Goal: Transaction & Acquisition: Purchase product/service

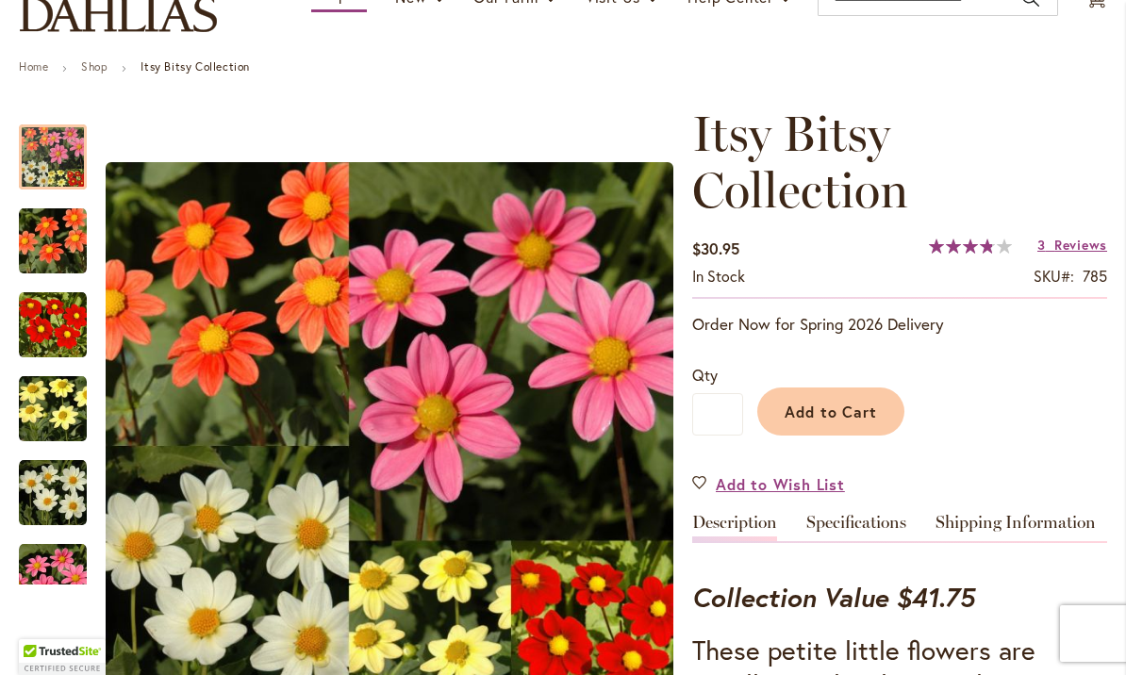
scroll to position [149, 0]
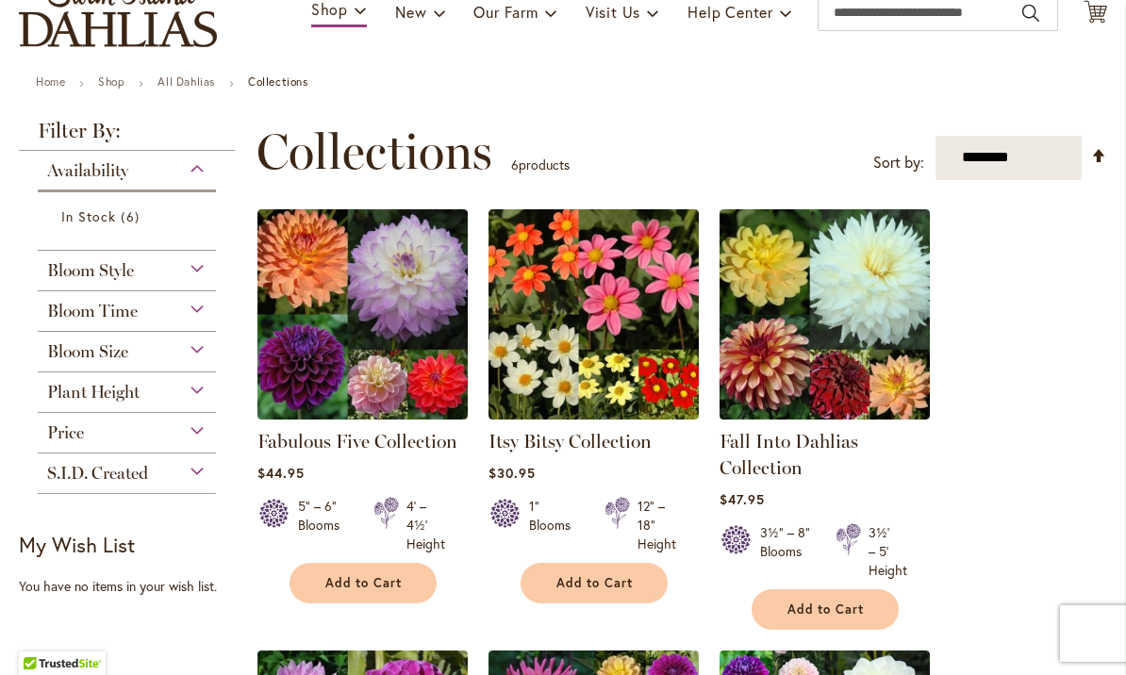
scroll to position [157, 0]
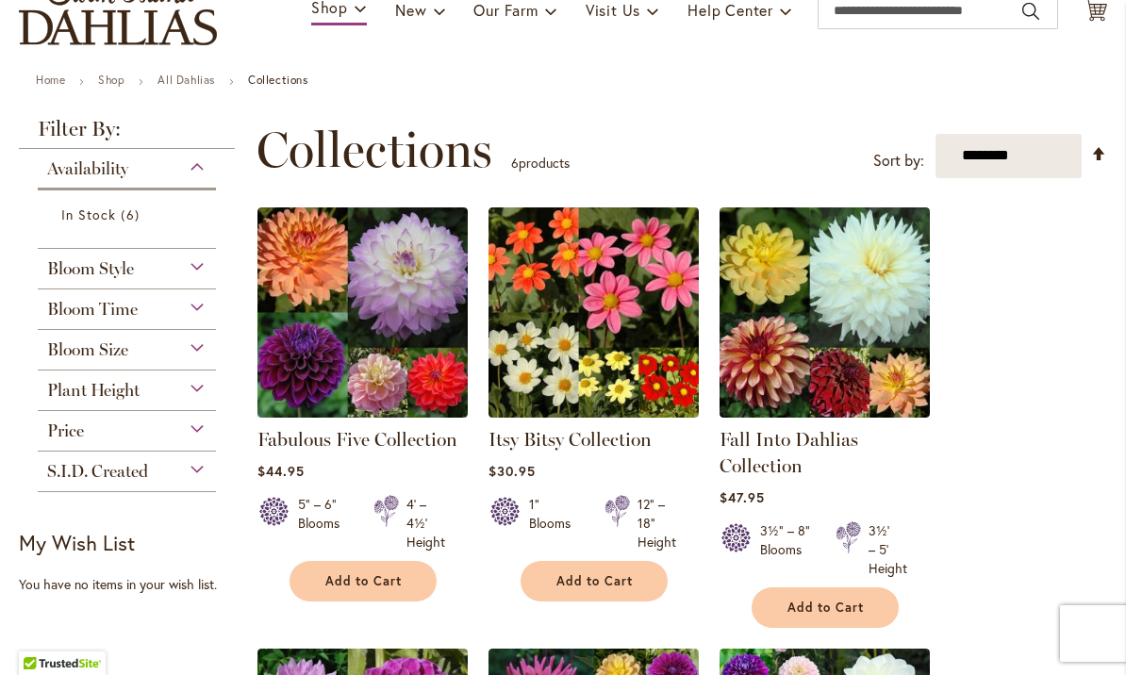
click at [179, 274] on div "Bloom Style" at bounding box center [127, 264] width 178 height 30
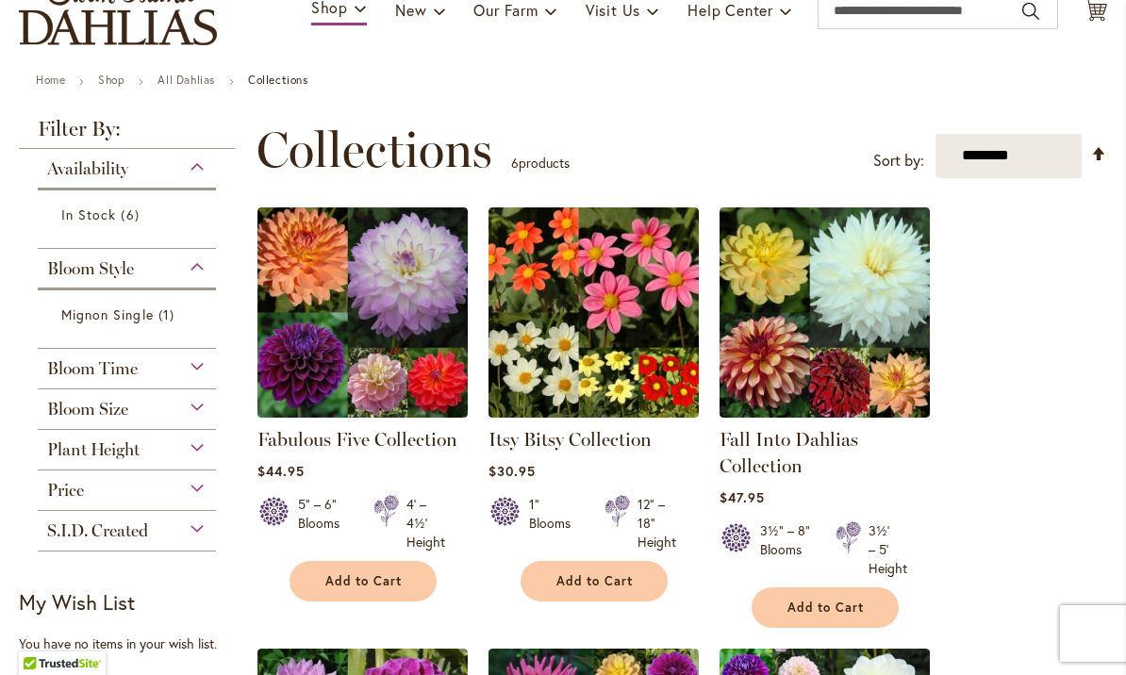
click at [142, 324] on link "Mignon Single 1 item" at bounding box center [129, 315] width 136 height 20
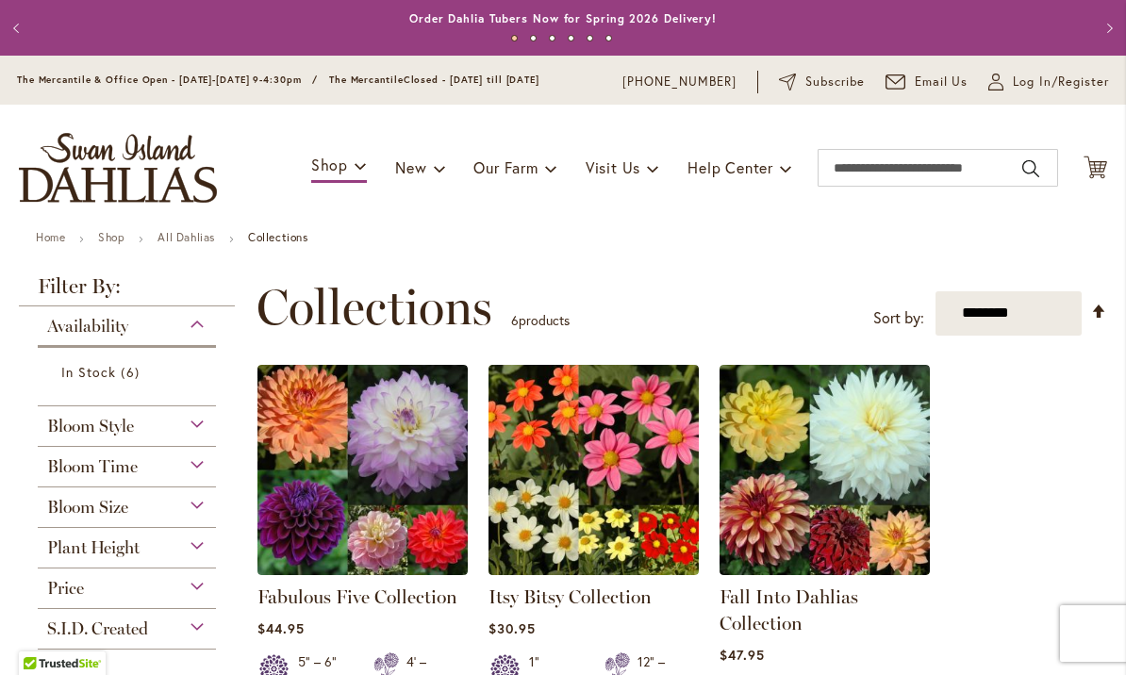
click at [195, 239] on link "All Dahlias" at bounding box center [186, 237] width 58 height 14
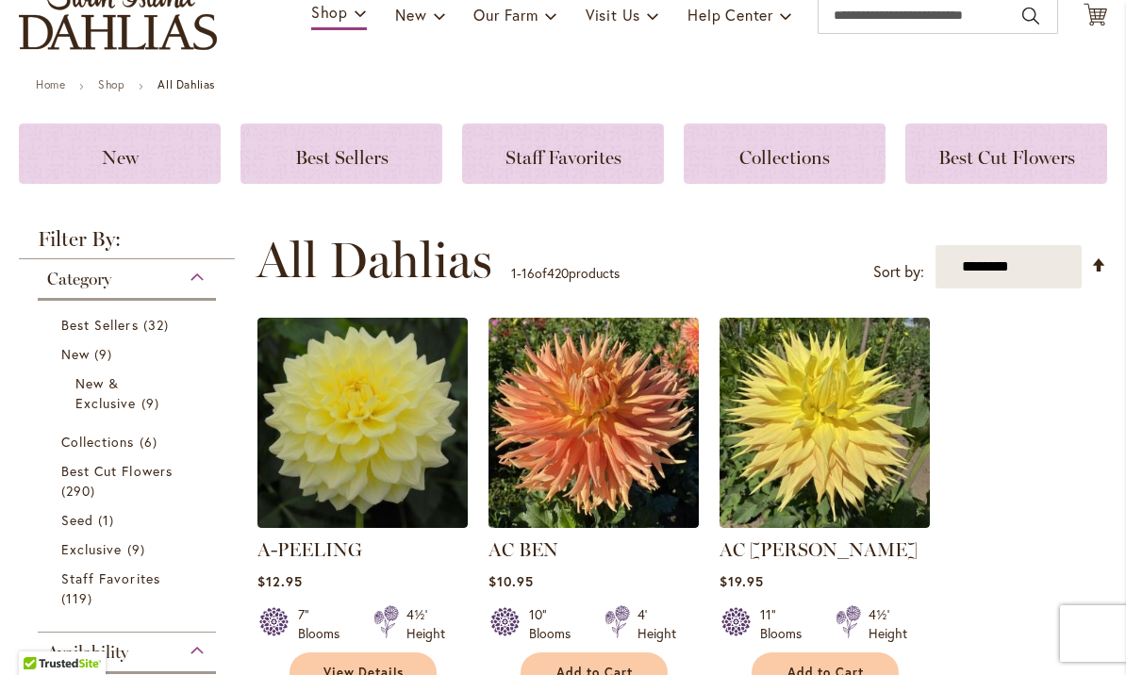
scroll to position [173, 0]
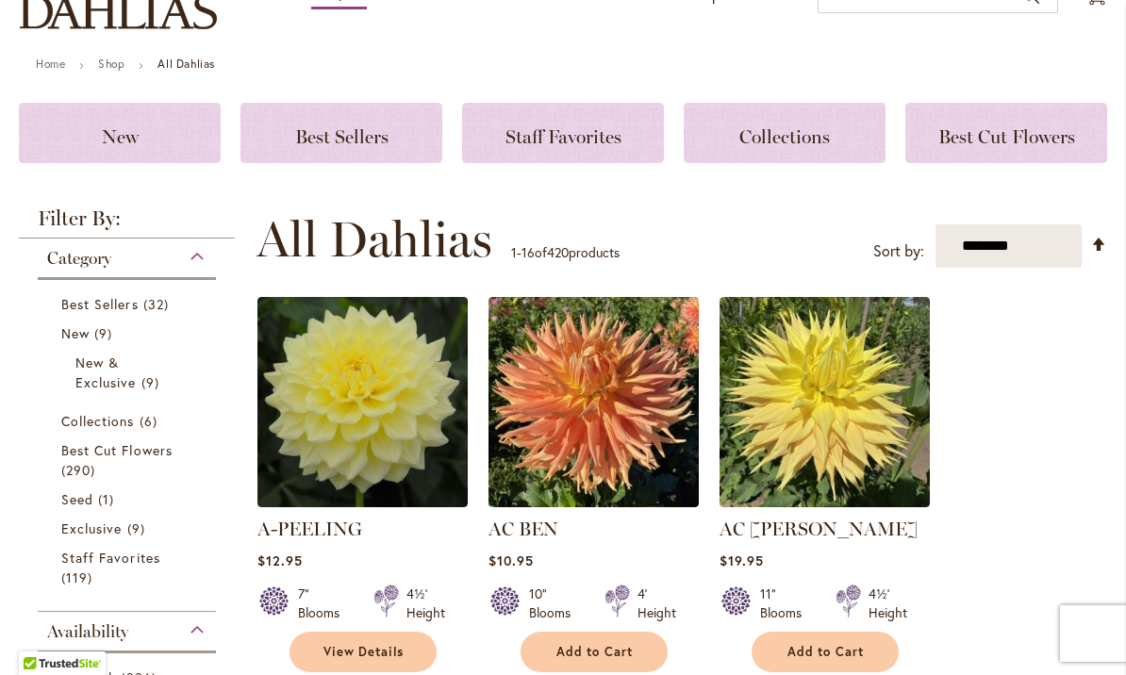
click at [150, 305] on span "32 items" at bounding box center [158, 304] width 30 height 20
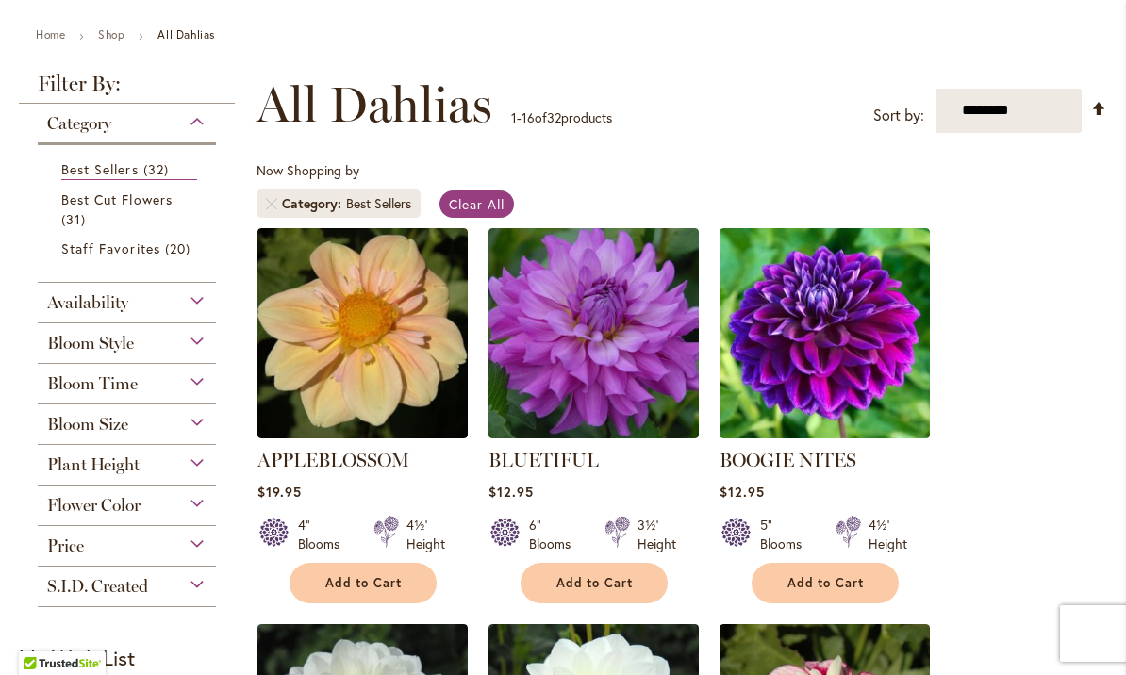
scroll to position [123, 0]
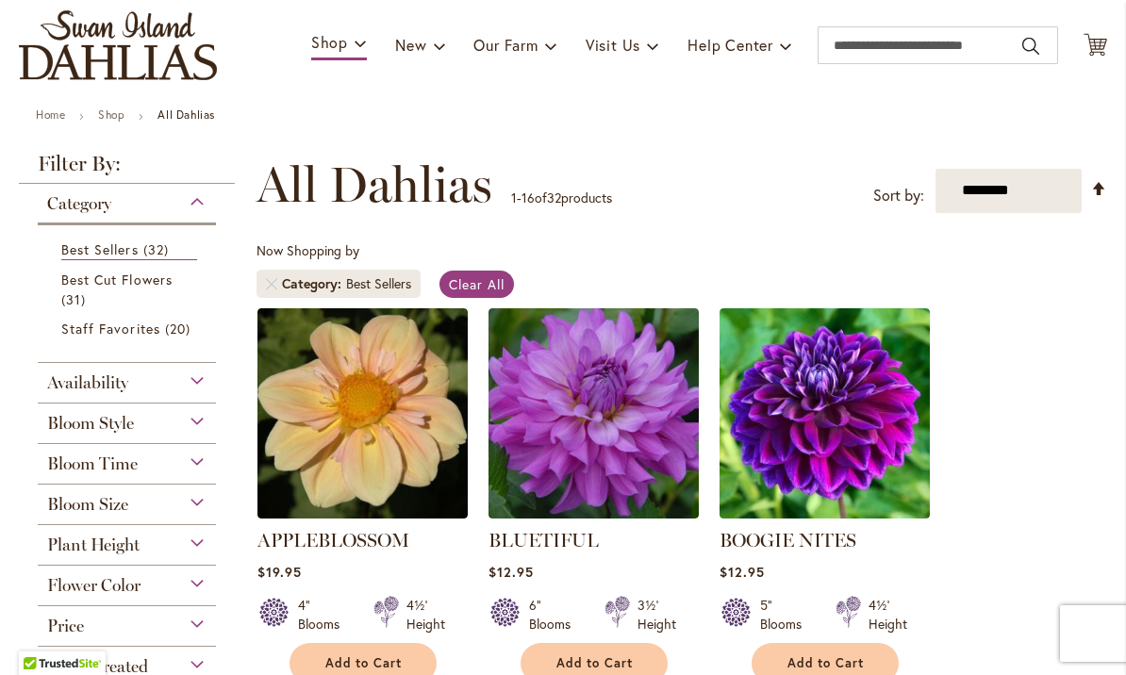
click at [136, 332] on span "Staff Favorites" at bounding box center [110, 329] width 99 height 18
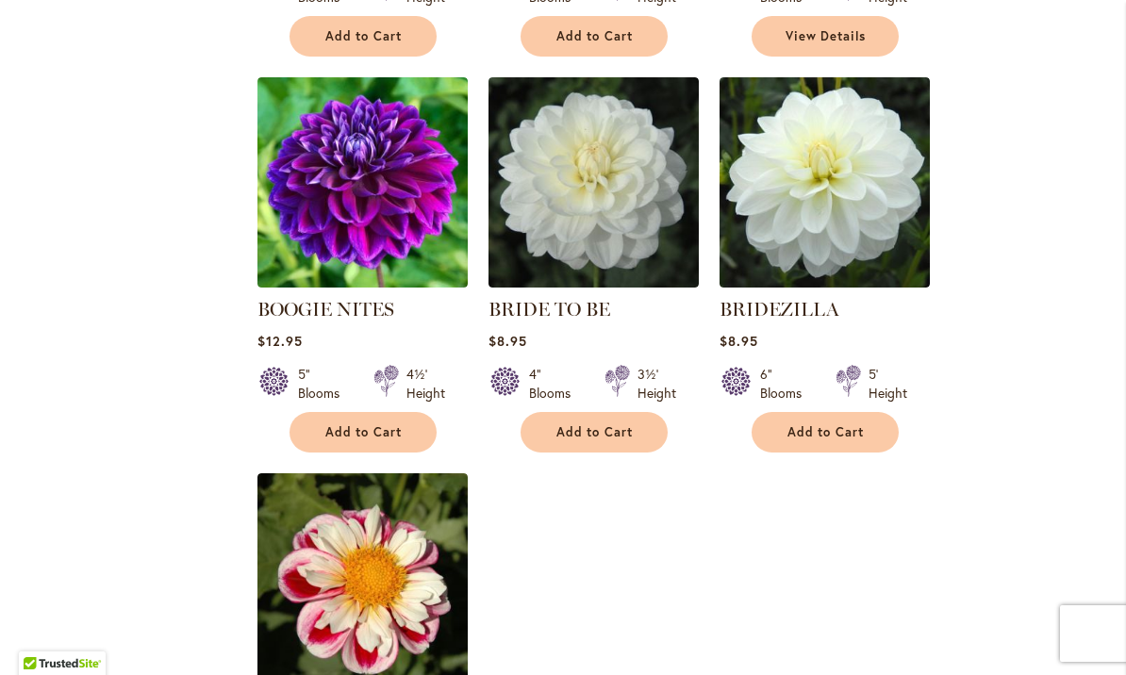
scroll to position [1927, 0]
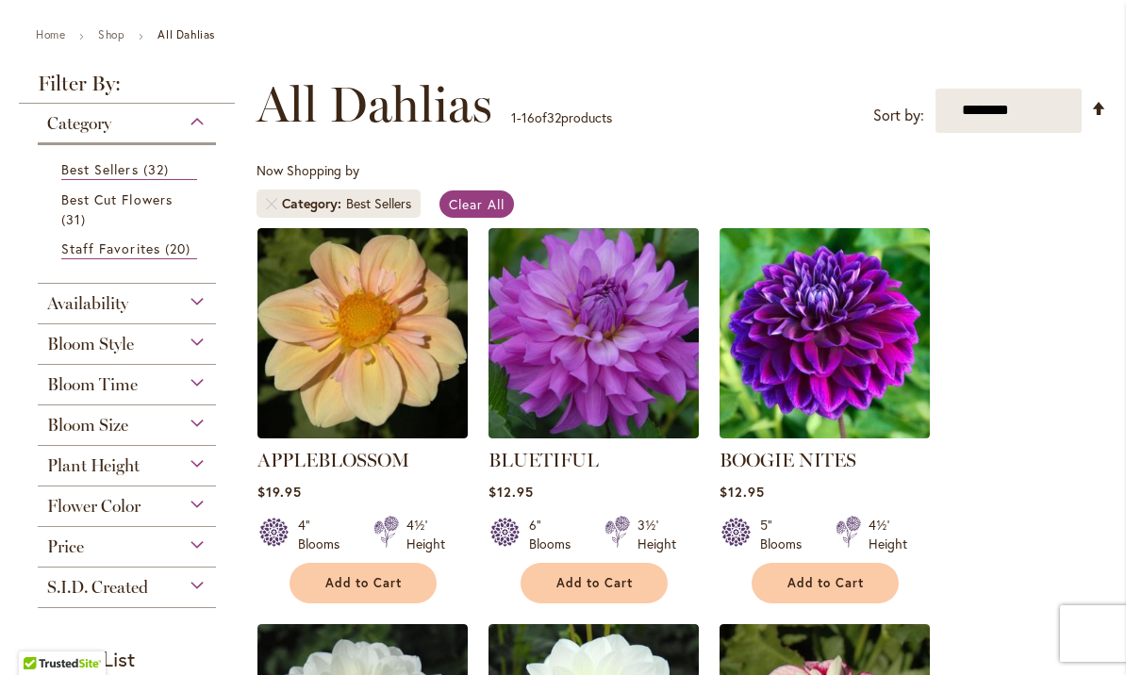
scroll to position [205, 0]
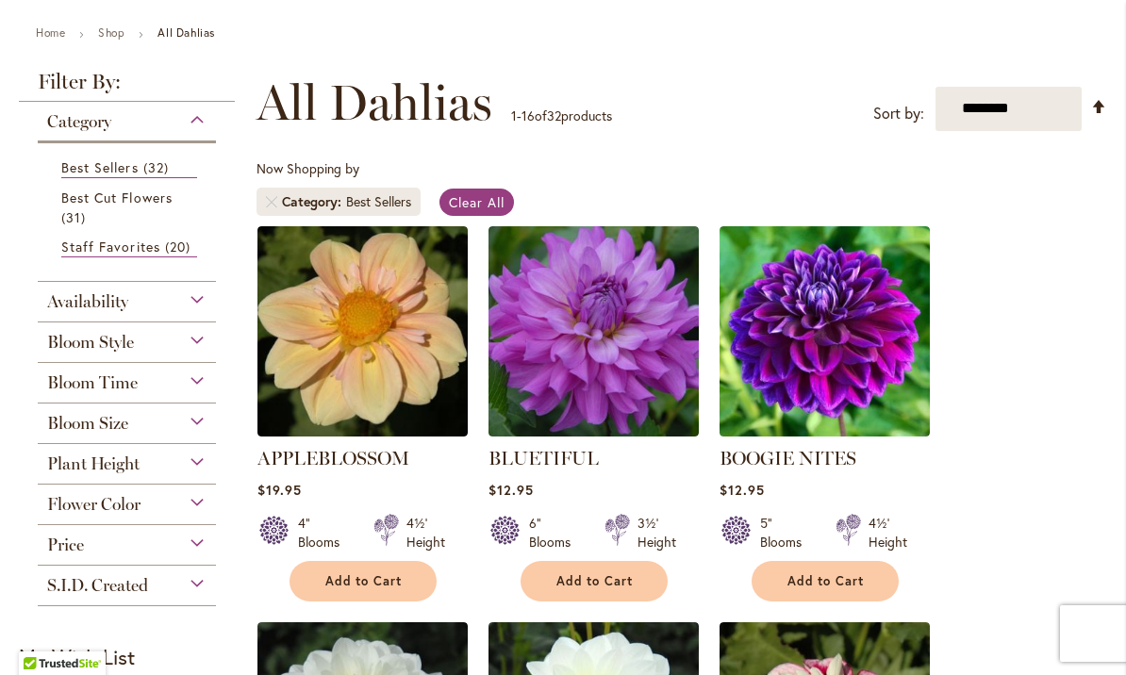
click at [198, 381] on div "Bloom Time" at bounding box center [127, 378] width 178 height 30
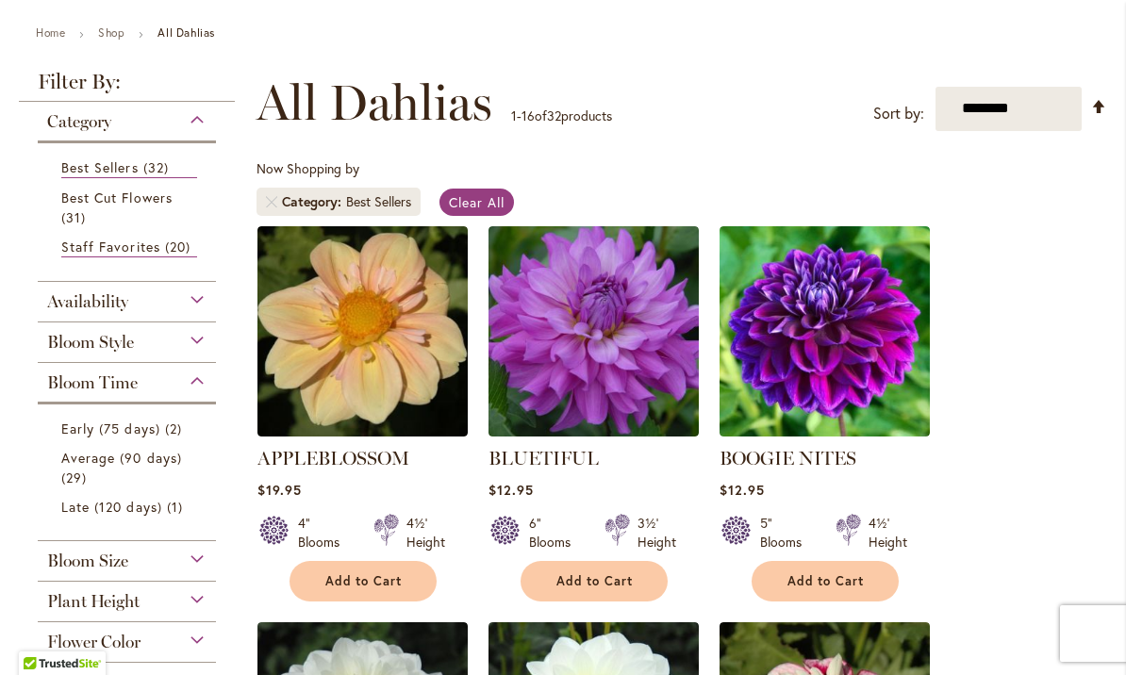
click at [149, 515] on span "Late (120 days)" at bounding box center [111, 507] width 101 height 18
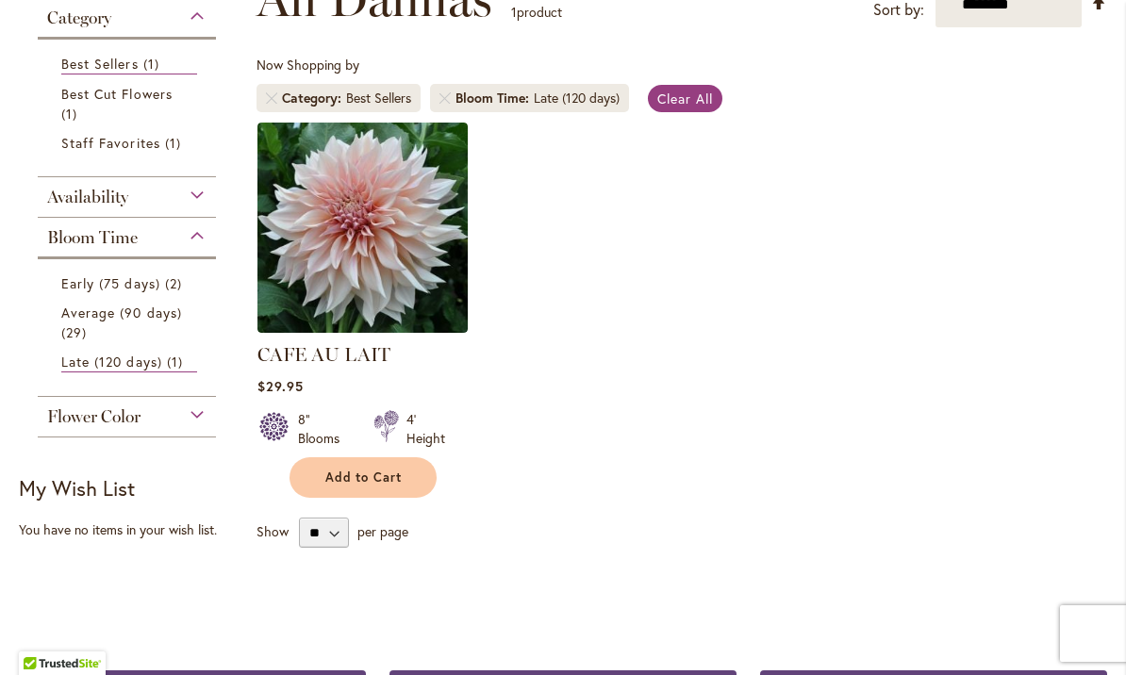
scroll to position [305, 0]
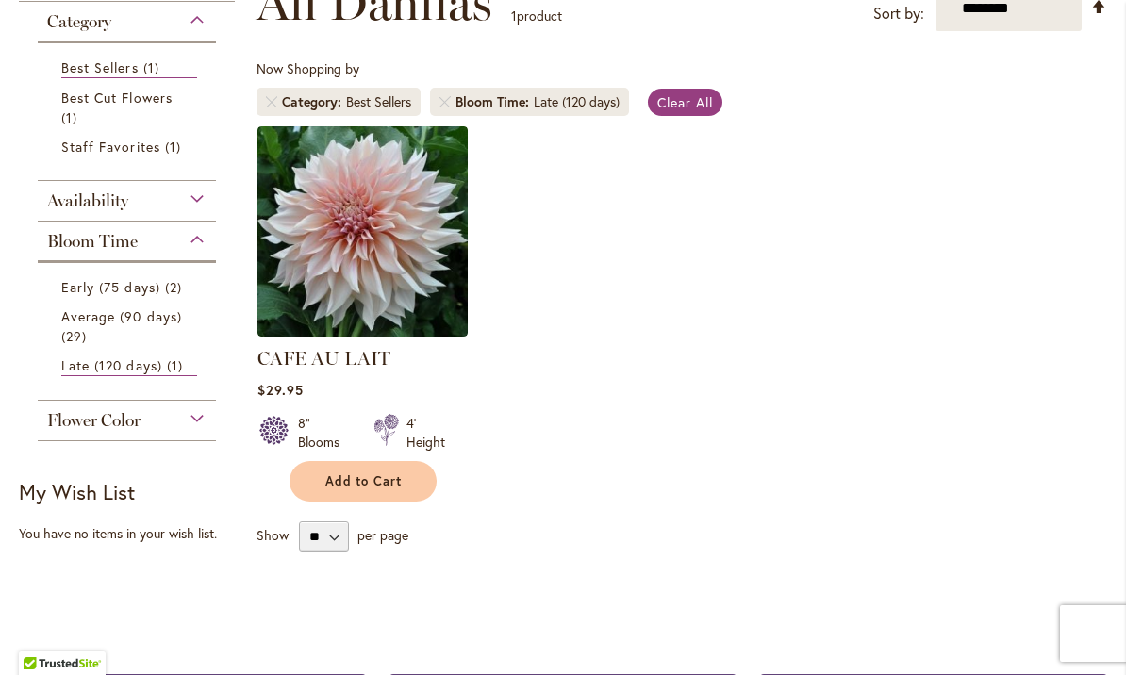
click at [133, 328] on link "Average (90 days) 29 items" at bounding box center [129, 326] width 136 height 40
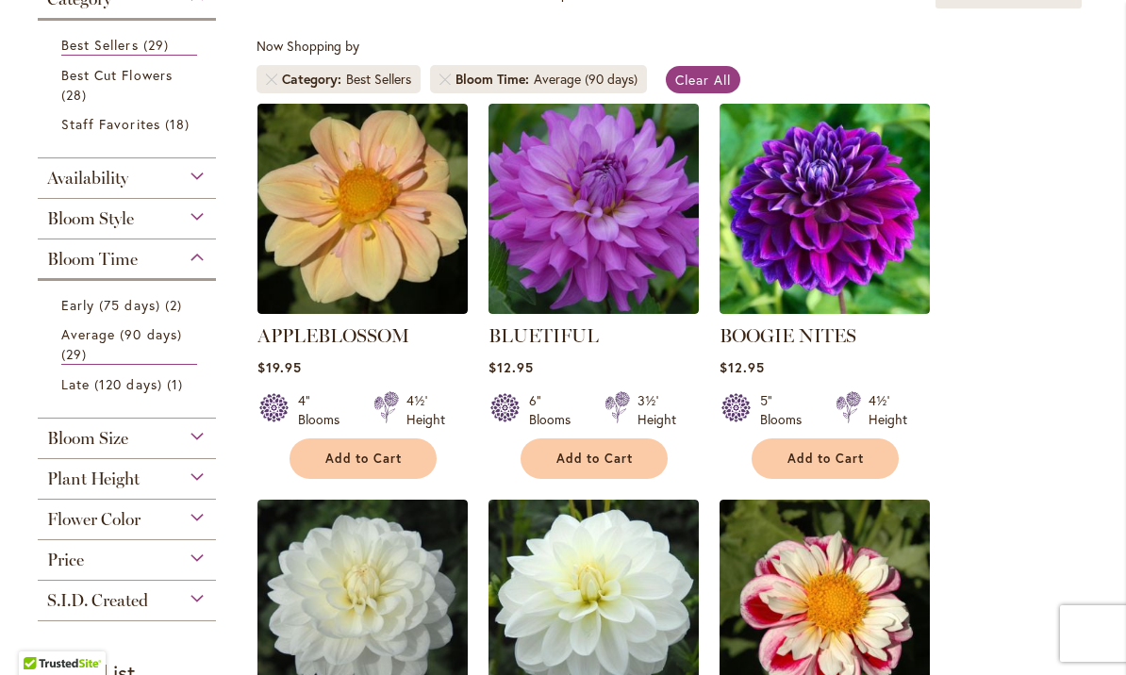
scroll to position [337, 0]
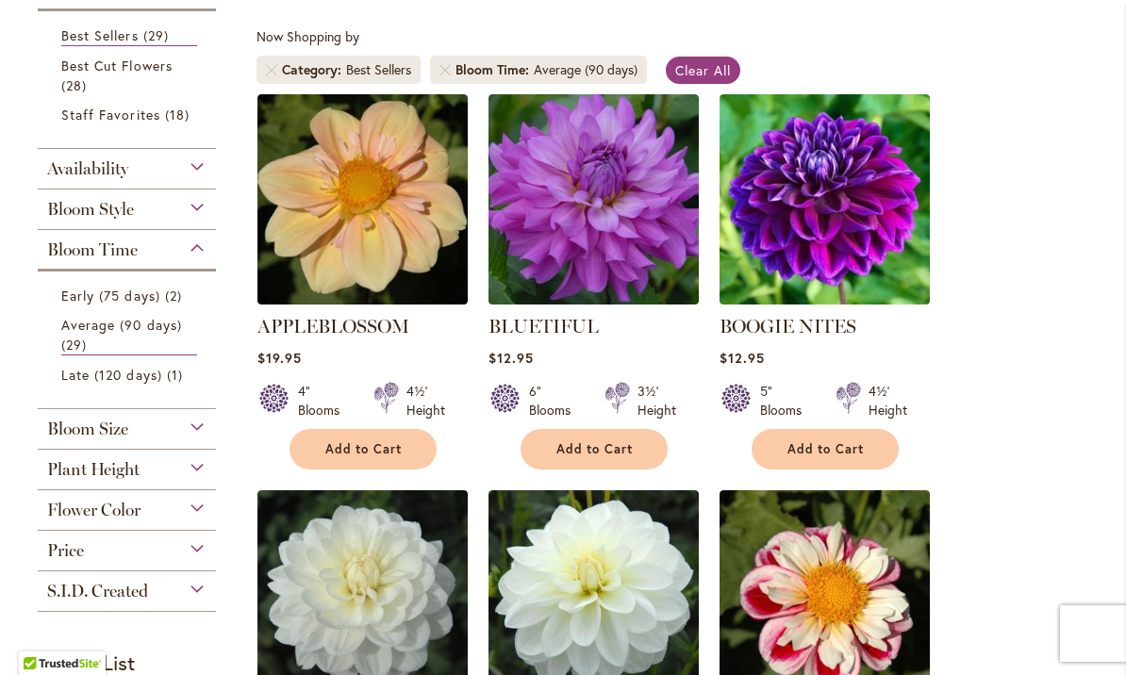
click at [126, 305] on span "Early (75 days)" at bounding box center [110, 296] width 99 height 18
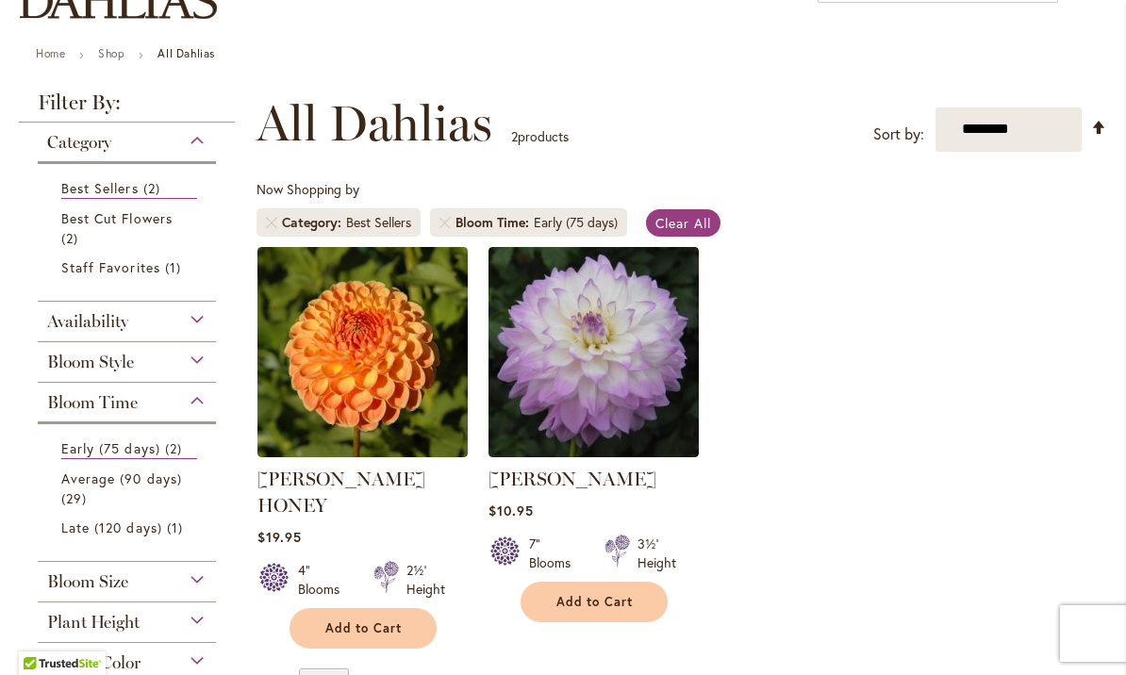
scroll to position [225, 0]
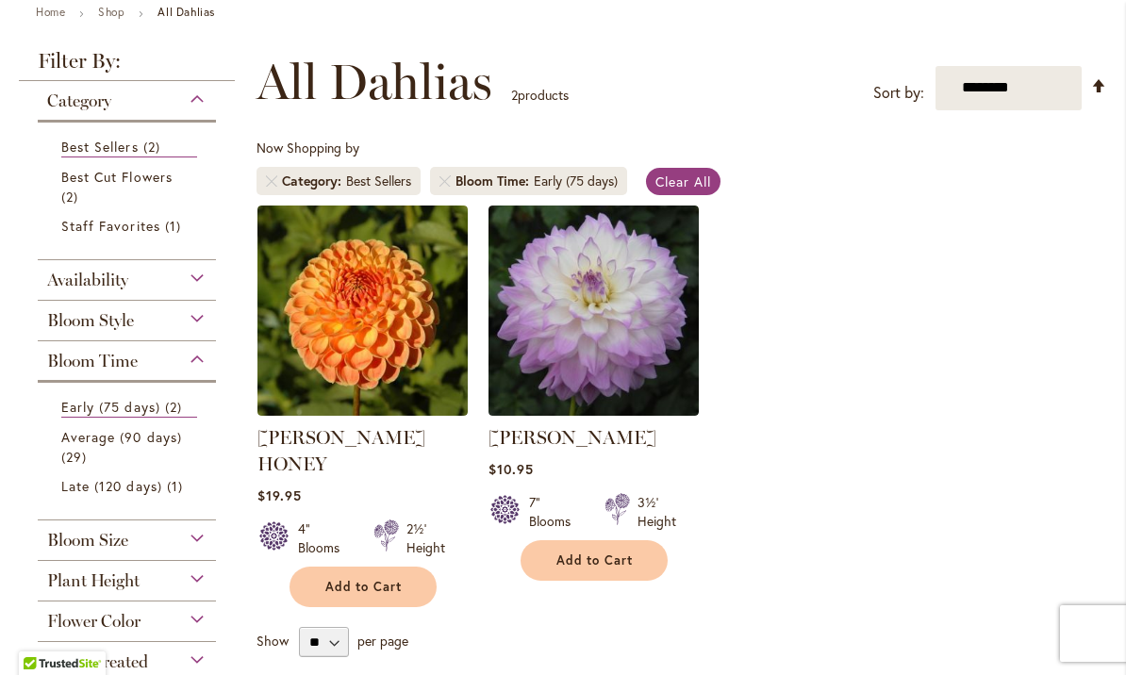
click at [656, 440] on link "MIKAYLA MIRANDA" at bounding box center [572, 437] width 168 height 23
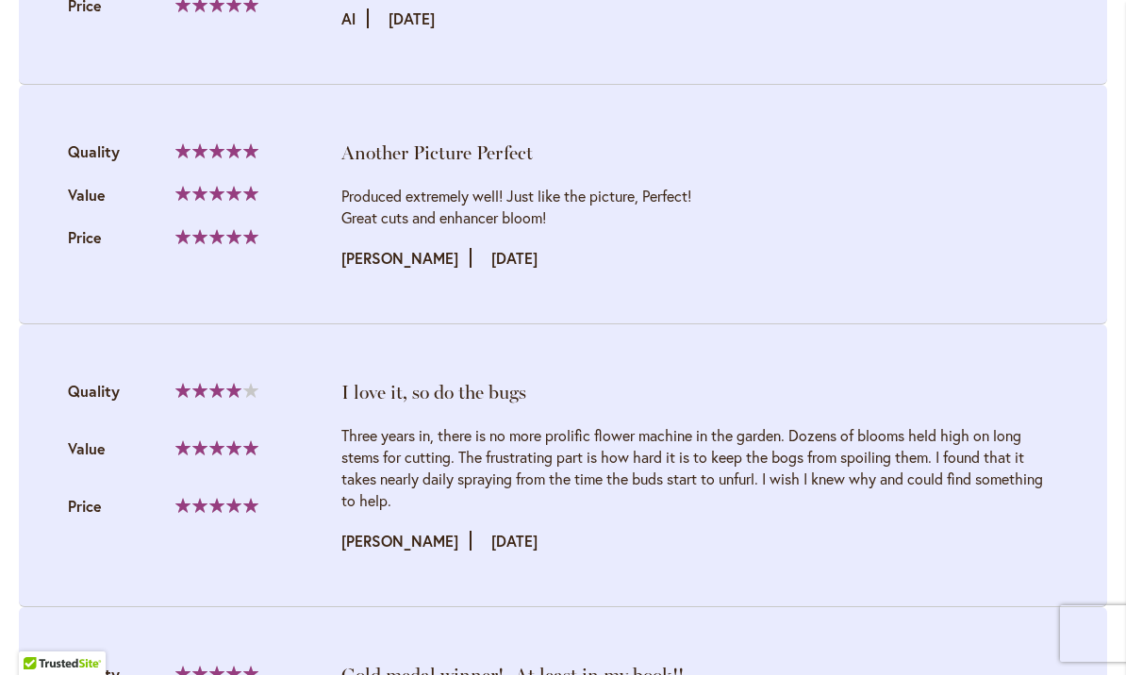
scroll to position [2188, 0]
